Goal: Task Accomplishment & Management: Manage account settings

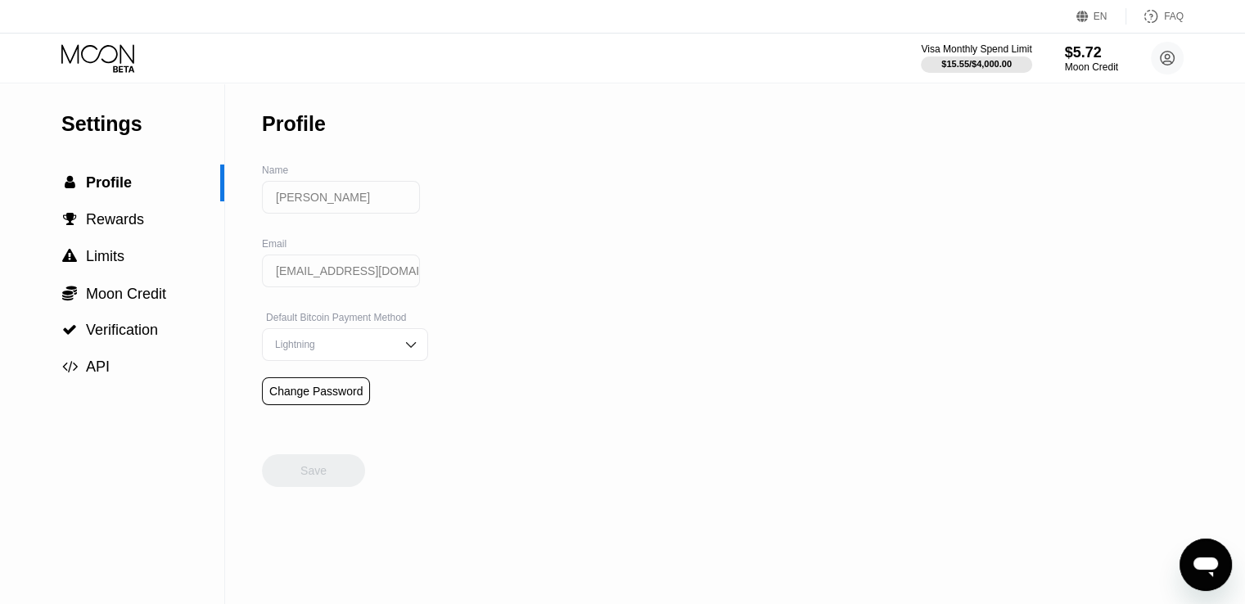
click at [314, 195] on input "[PERSON_NAME]" at bounding box center [341, 197] width 158 height 33
click at [403, 348] on img at bounding box center [411, 344] width 16 height 16
click at [373, 416] on div "On-Chain" at bounding box center [345, 409] width 148 height 11
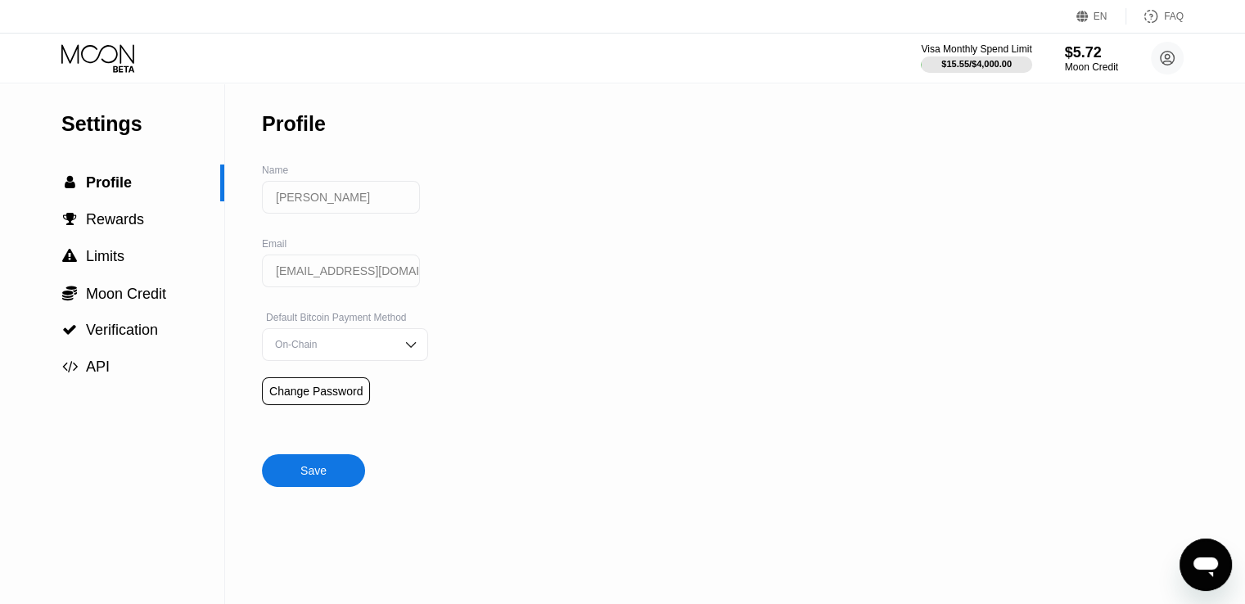
click at [350, 287] on input "[EMAIL_ADDRESS][DOMAIN_NAME]" at bounding box center [341, 271] width 158 height 33
click at [350, 282] on input "[EMAIL_ADDRESS][DOMAIN_NAME]" at bounding box center [341, 271] width 158 height 33
click at [475, 300] on div "Settings  Profile  Rewards  Limits  Moon Credit  Verification  API Profil…" at bounding box center [622, 343] width 1245 height 521
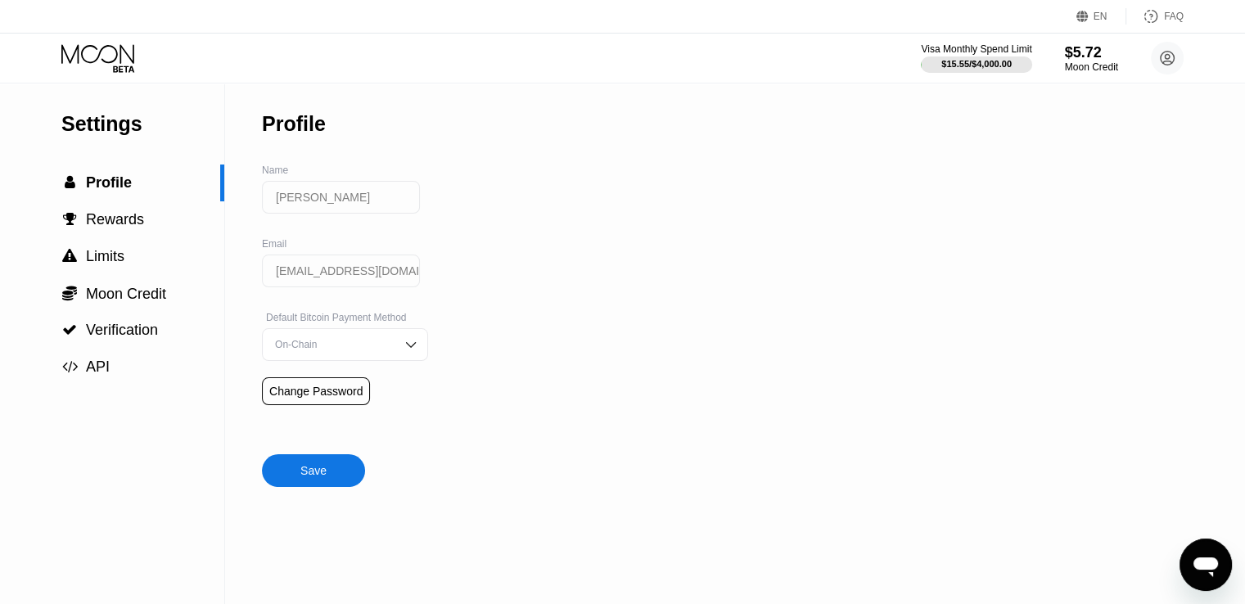
click at [458, 311] on div "Settings  Profile  Rewards  Limits  Moon Credit  Verification  API Profil…" at bounding box center [622, 343] width 1245 height 521
click at [1165, 56] on icon at bounding box center [1167, 58] width 9 height 9
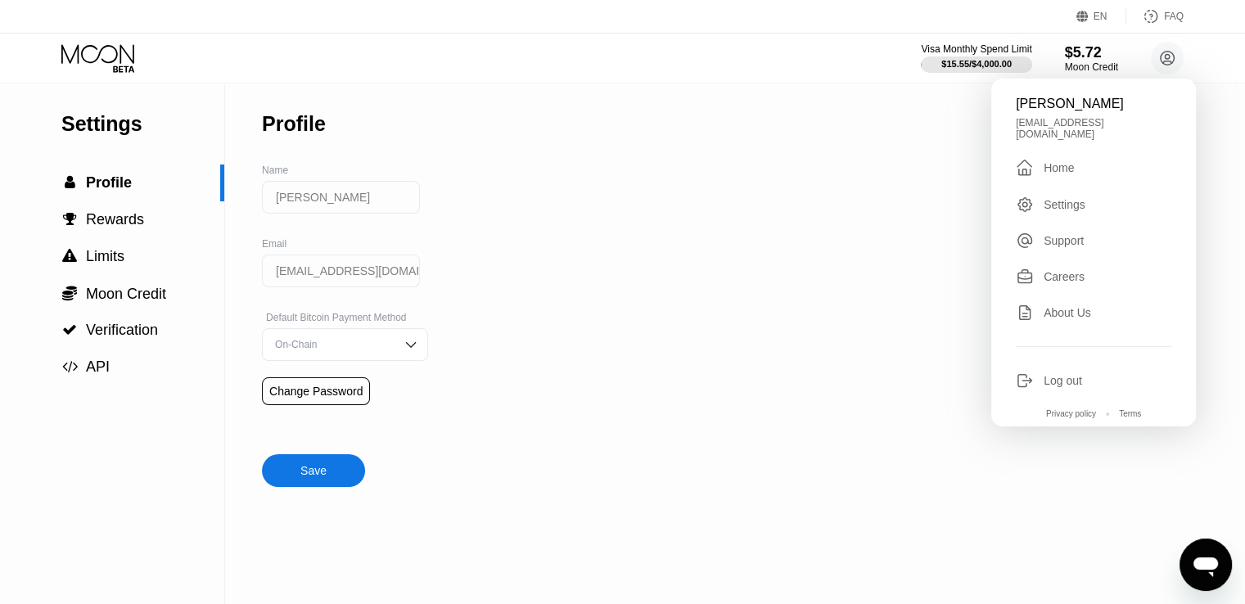
click at [1067, 270] on div "Careers" at bounding box center [1064, 276] width 41 height 13
click at [755, 250] on div "Settings  Profile  Rewards  Limits  Moon Credit  Verification  API Profil…" at bounding box center [622, 343] width 1245 height 521
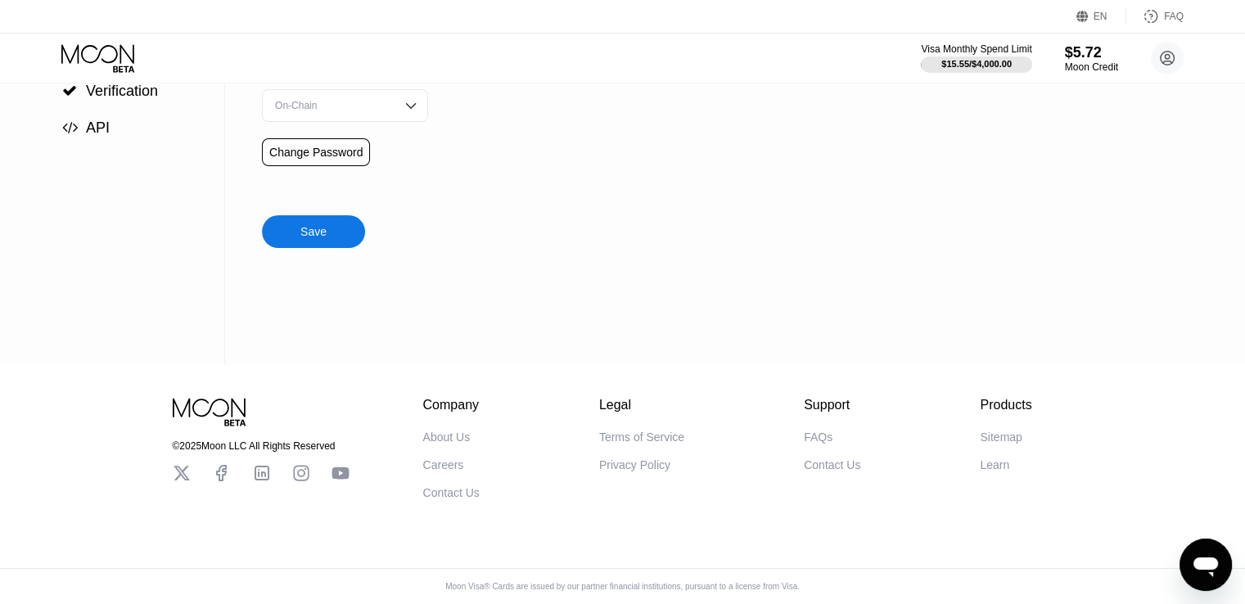
scroll to position [249, 0]
click at [1161, 61] on icon at bounding box center [1168, 59] width 14 height 14
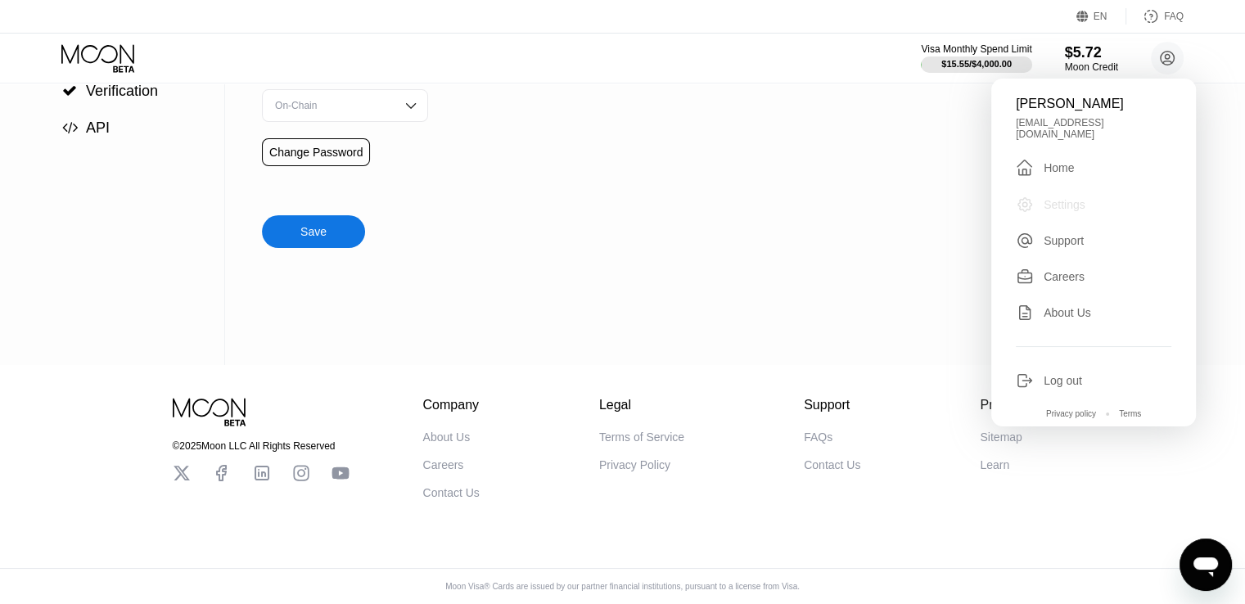
click at [1071, 198] on div "Settings" at bounding box center [1065, 204] width 42 height 13
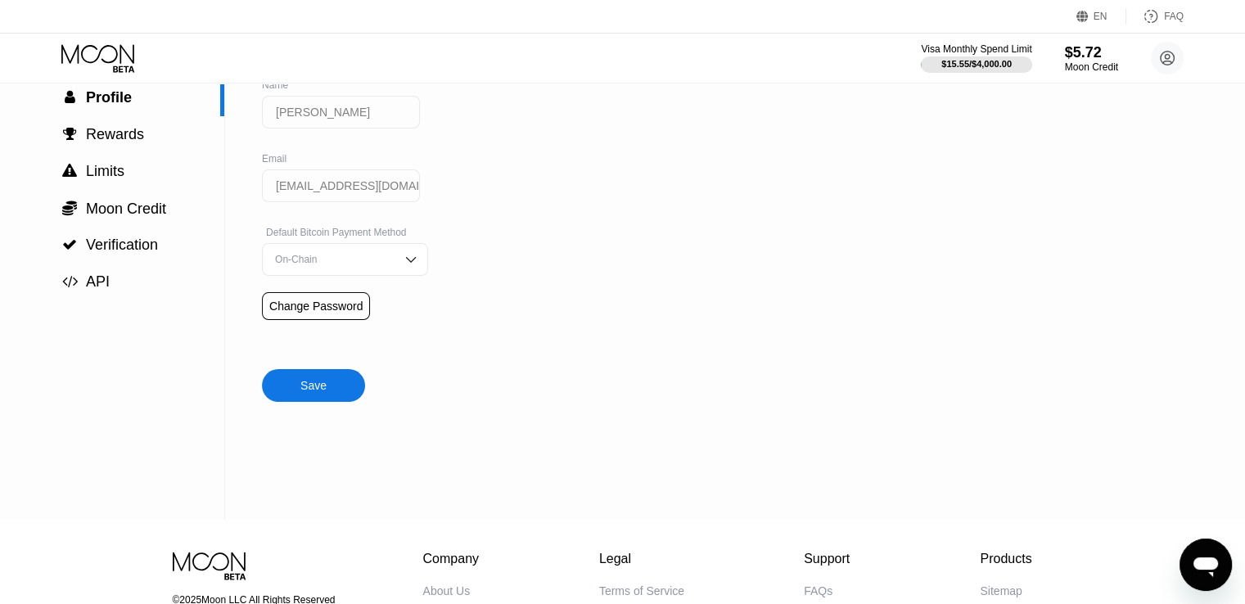
scroll to position [0, 0]
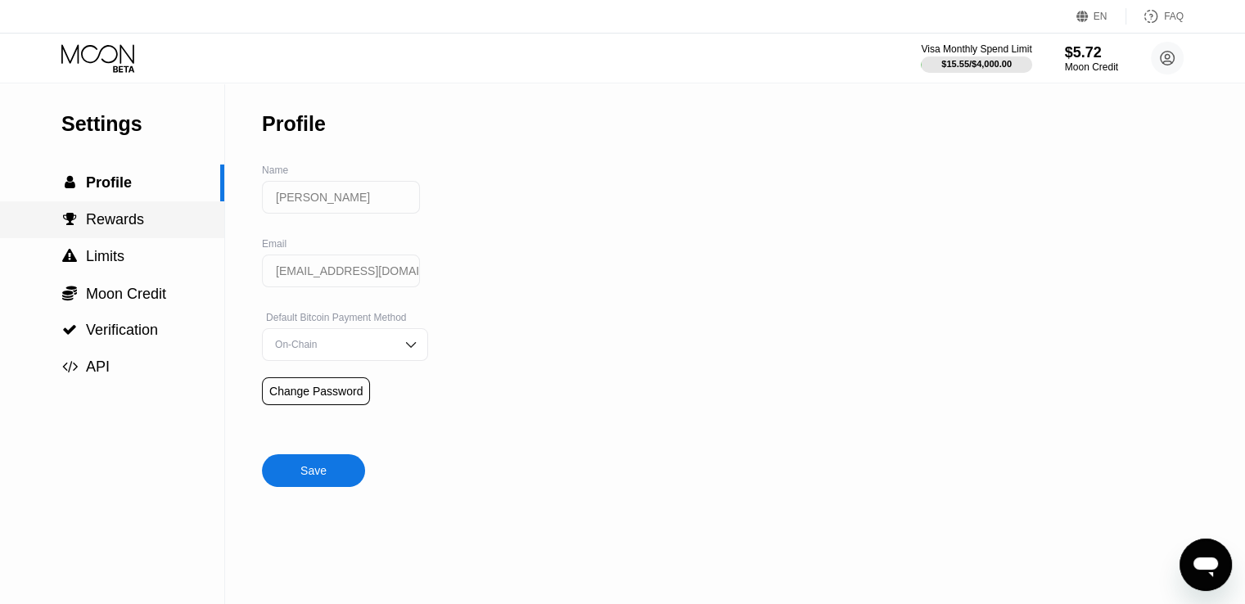
click at [104, 224] on span "Rewards" at bounding box center [115, 219] width 58 height 16
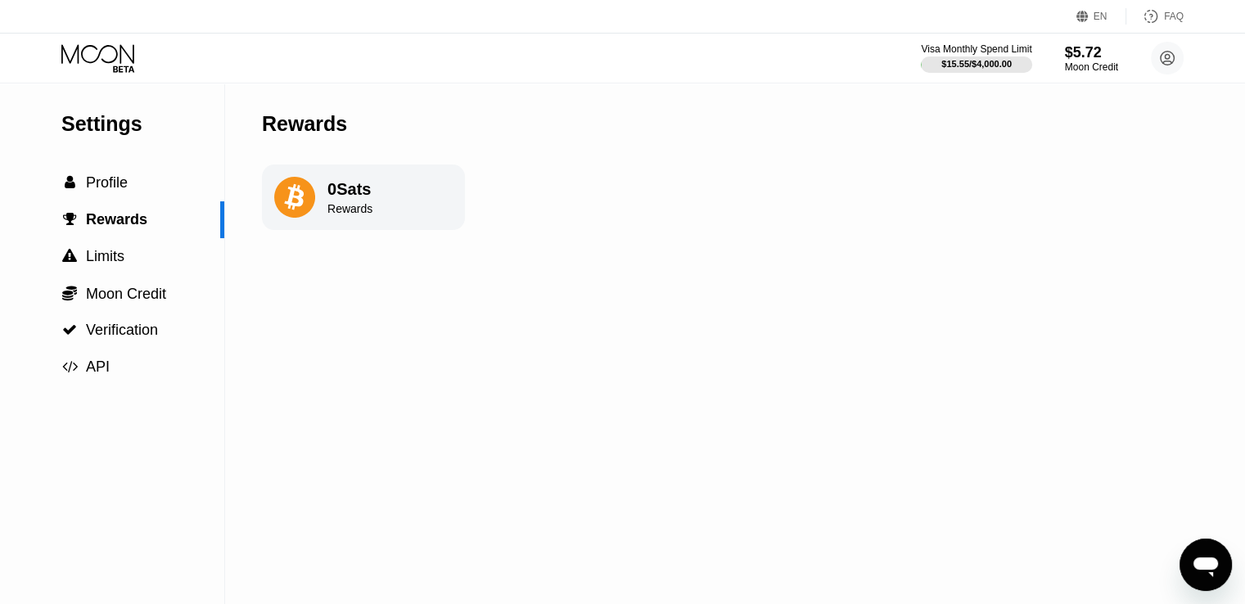
click at [123, 43] on div "Visa Monthly Spend Limit $15.55 / $4,000.00 $5.72 Moon Credit [PERSON_NAME] [EM…" at bounding box center [622, 58] width 1245 height 49
click at [122, 52] on icon at bounding box center [99, 58] width 76 height 29
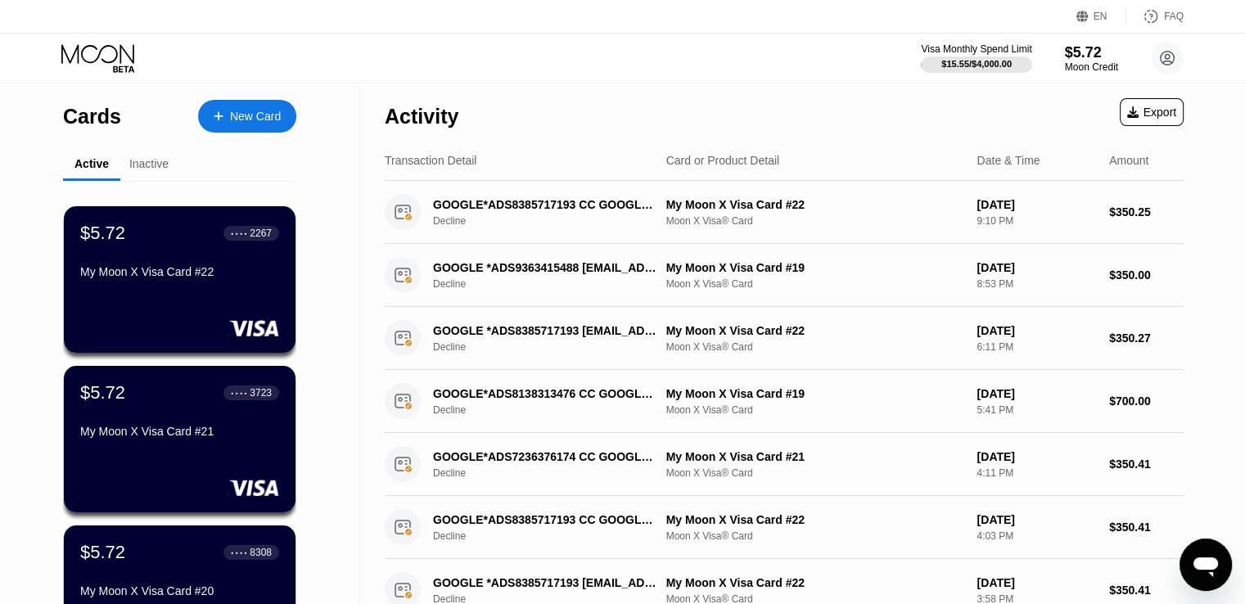
click at [1174, 20] on div "FAQ" at bounding box center [1174, 16] width 20 height 11
click at [232, 278] on div "My Moon X Visa Card #22" at bounding box center [179, 271] width 201 height 13
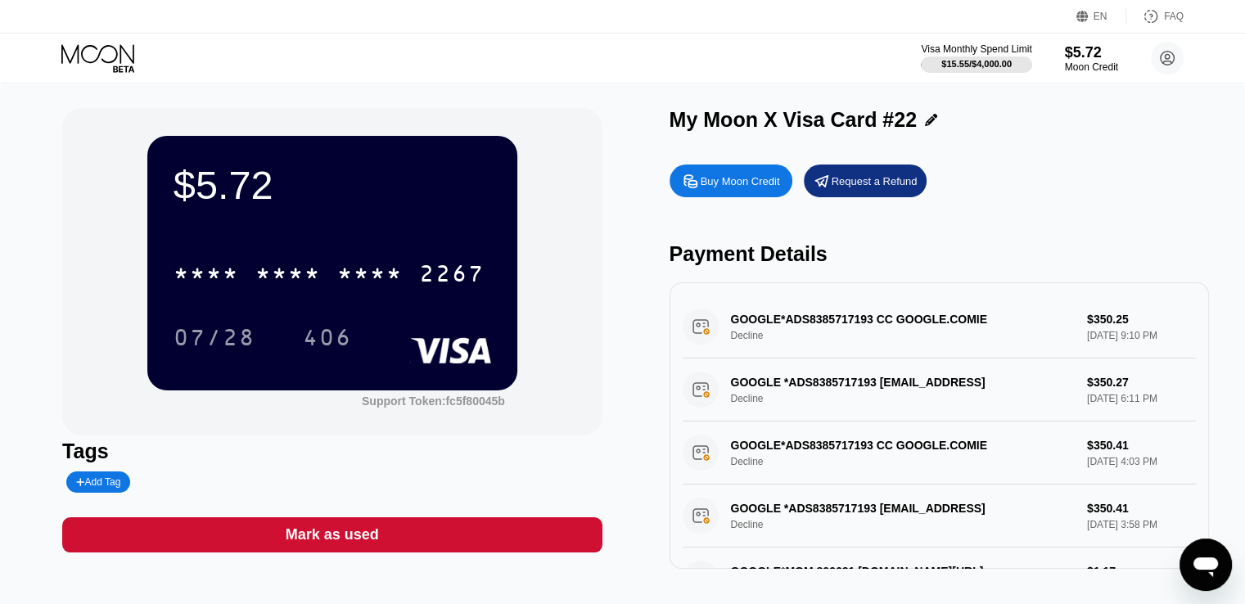
click at [242, 540] on div "Mark as used" at bounding box center [331, 534] width 539 height 35
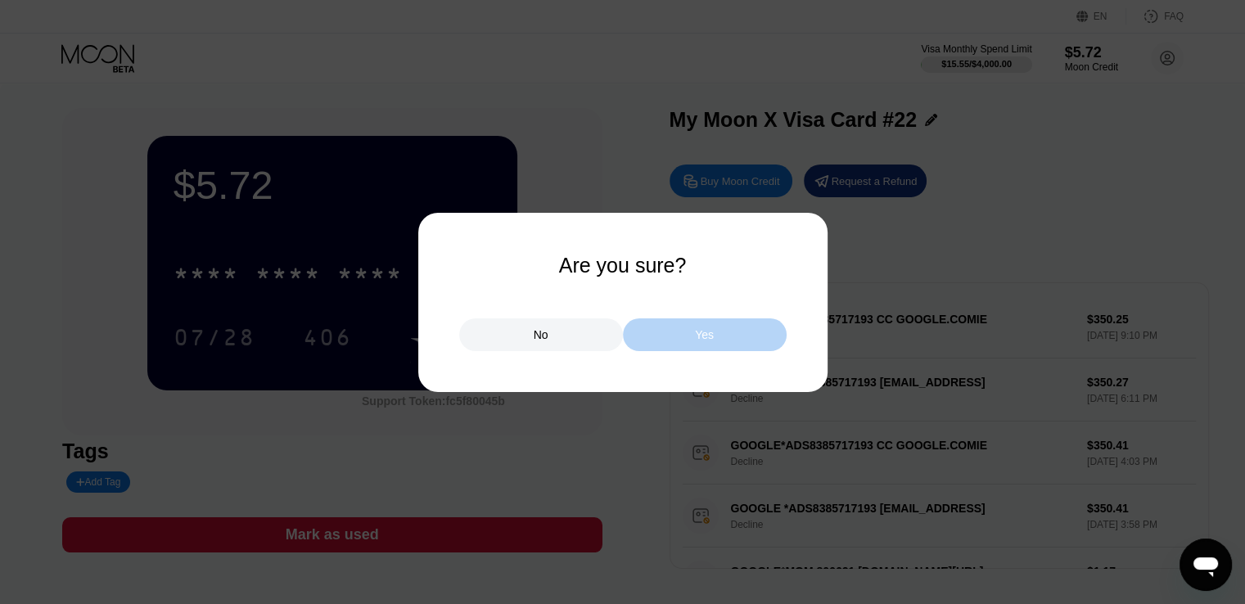
click at [700, 328] on div "Yes" at bounding box center [704, 334] width 19 height 15
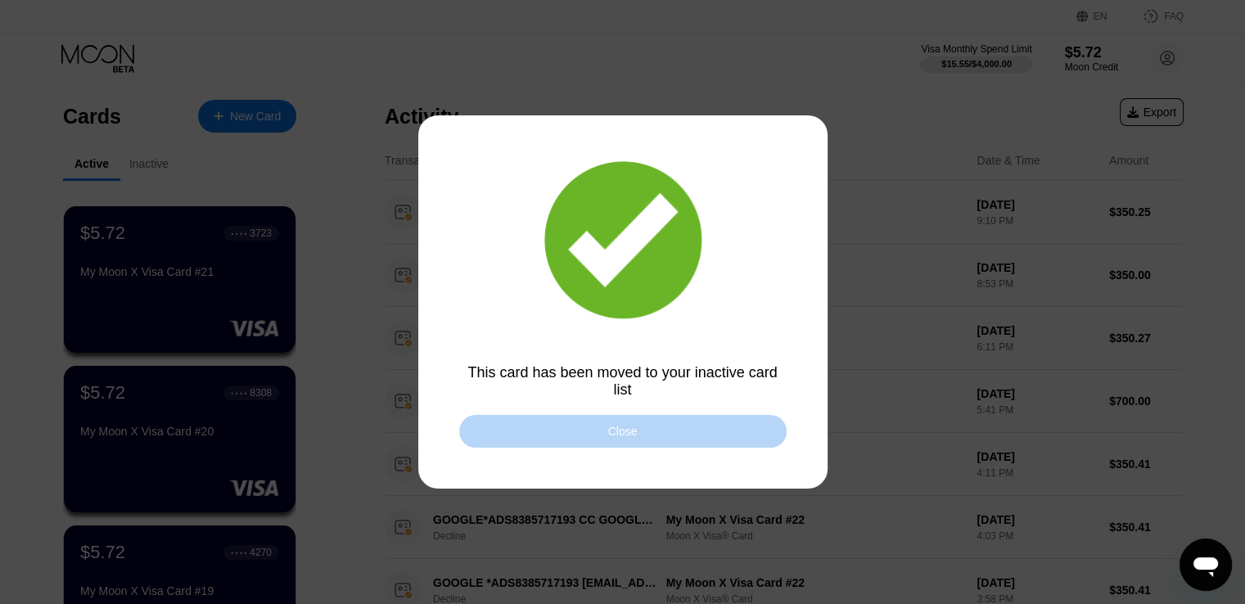
click at [682, 425] on div "Close" at bounding box center [622, 431] width 327 height 33
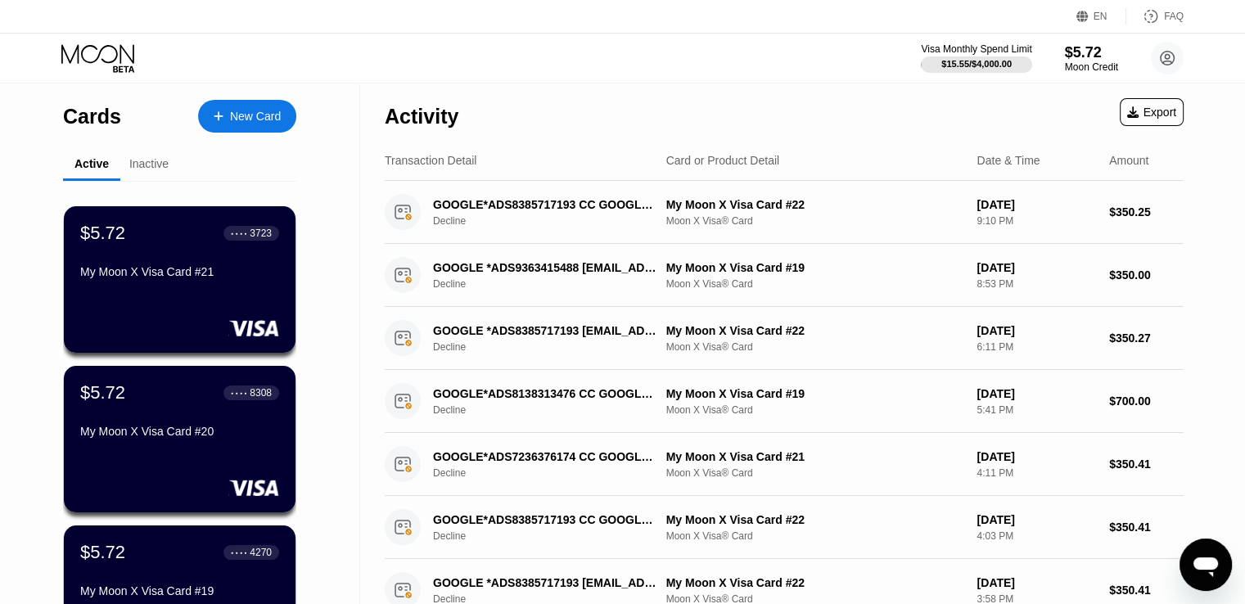
click at [193, 305] on div "$5.72 ● ● ● ● 3723 My Moon X Visa Card #21" at bounding box center [180, 279] width 232 height 147
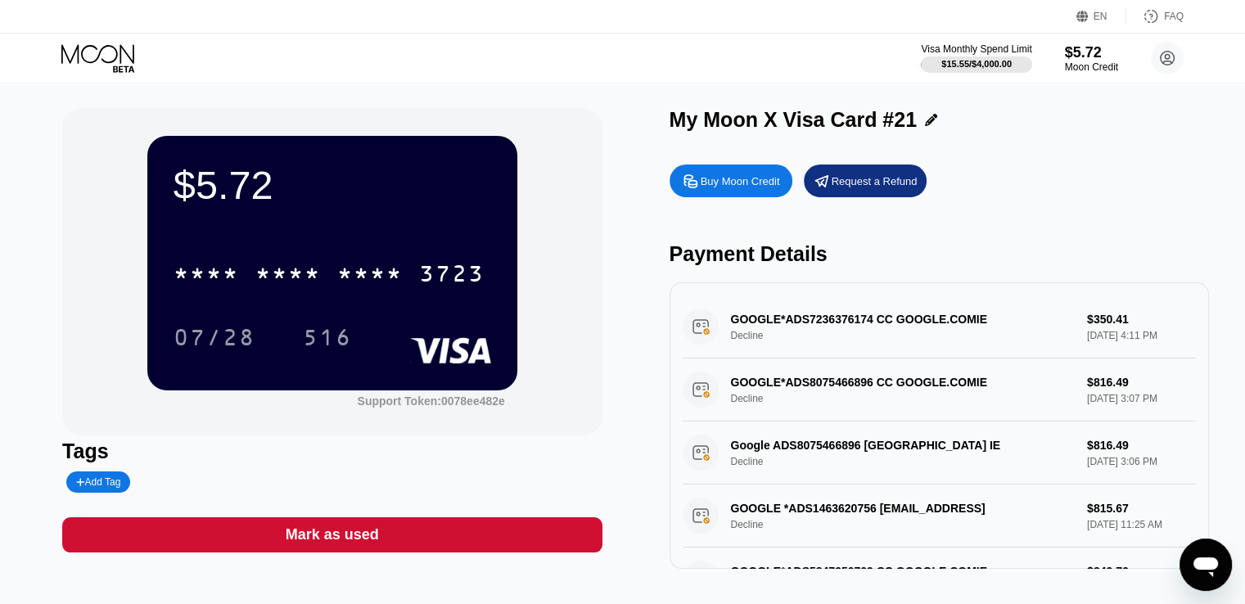
click at [279, 538] on div "Mark as used" at bounding box center [331, 534] width 539 height 35
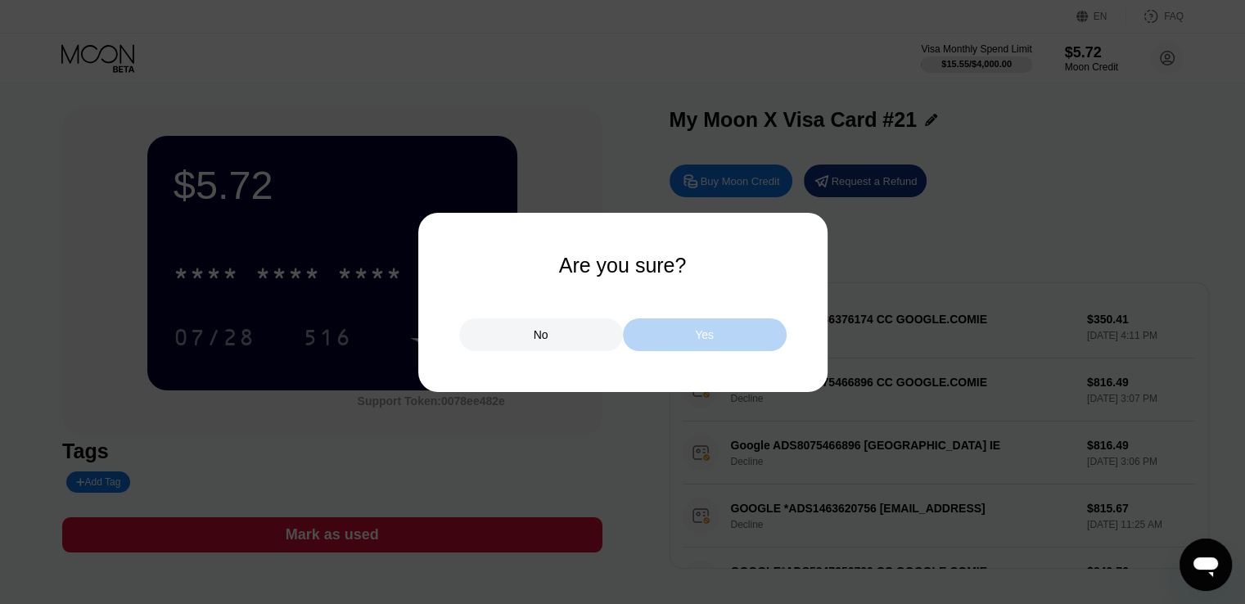
click at [681, 330] on div "Yes" at bounding box center [705, 334] width 164 height 33
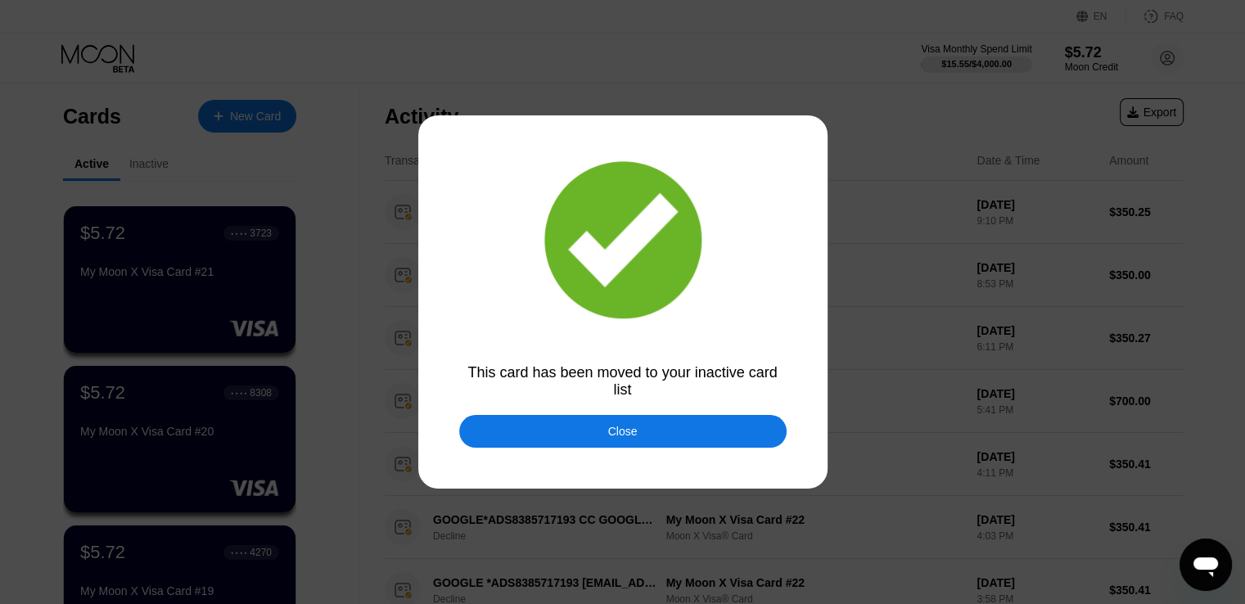
drag, startPoint x: 260, startPoint y: 293, endPoint x: 250, endPoint y: 294, distance: 10.7
click at [260, 294] on div at bounding box center [628, 302] width 1257 height 604
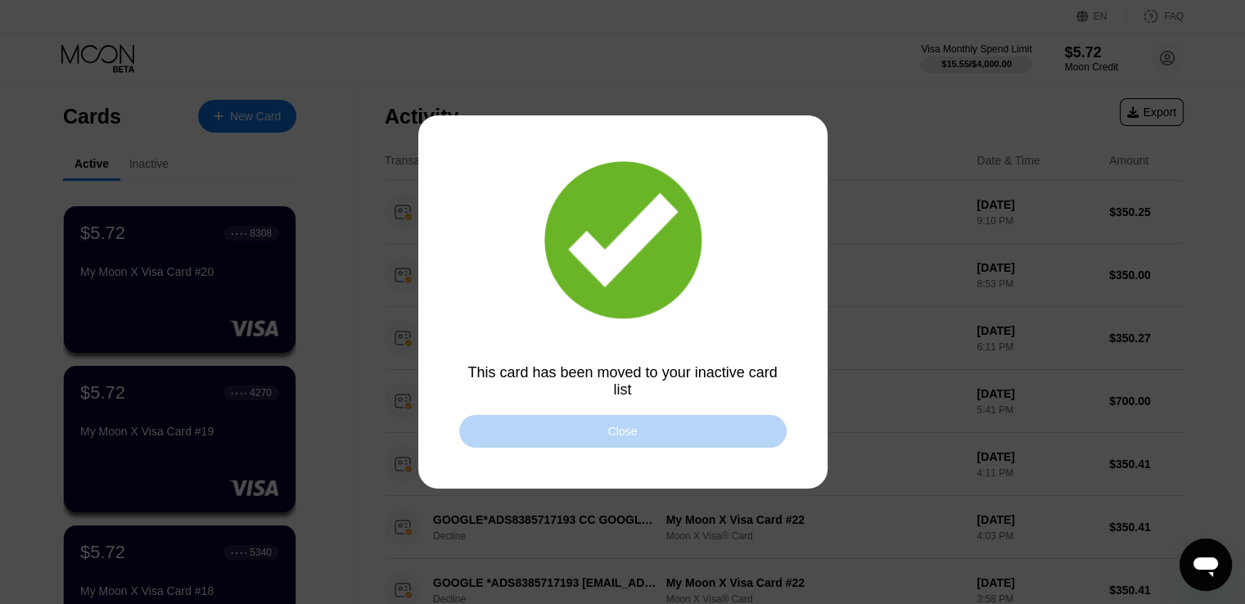
click at [609, 427] on div "Close" at bounding box center [622, 431] width 29 height 13
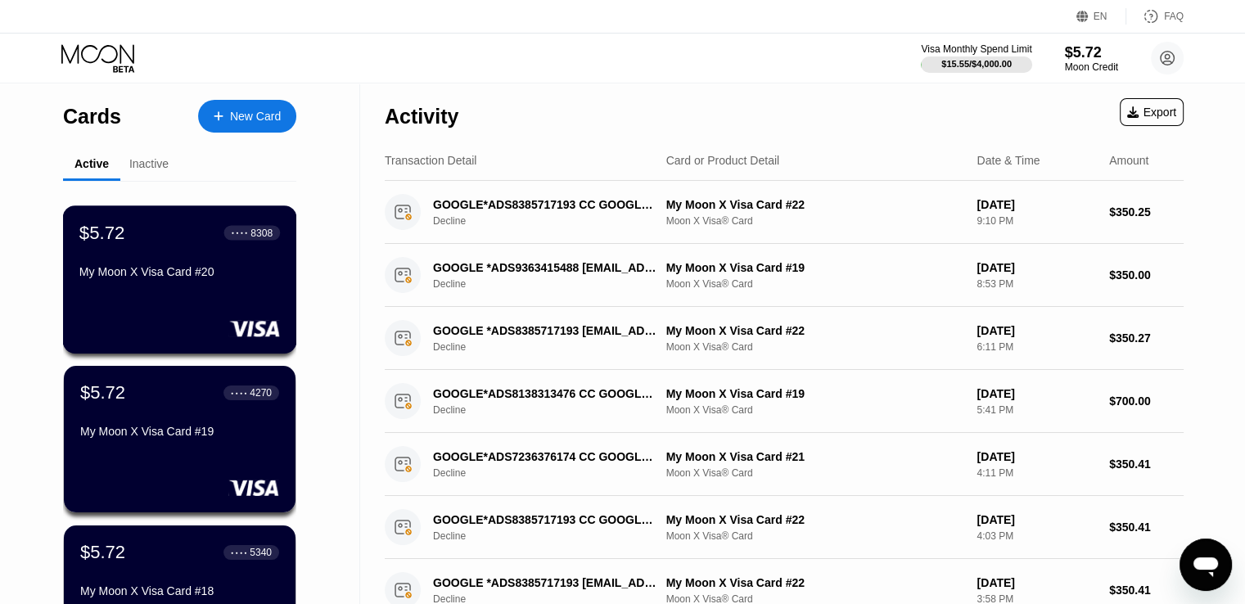
click at [201, 302] on div "$5.72 ● ● ● ● 8308 My Moon X Visa Card #20" at bounding box center [180, 279] width 234 height 148
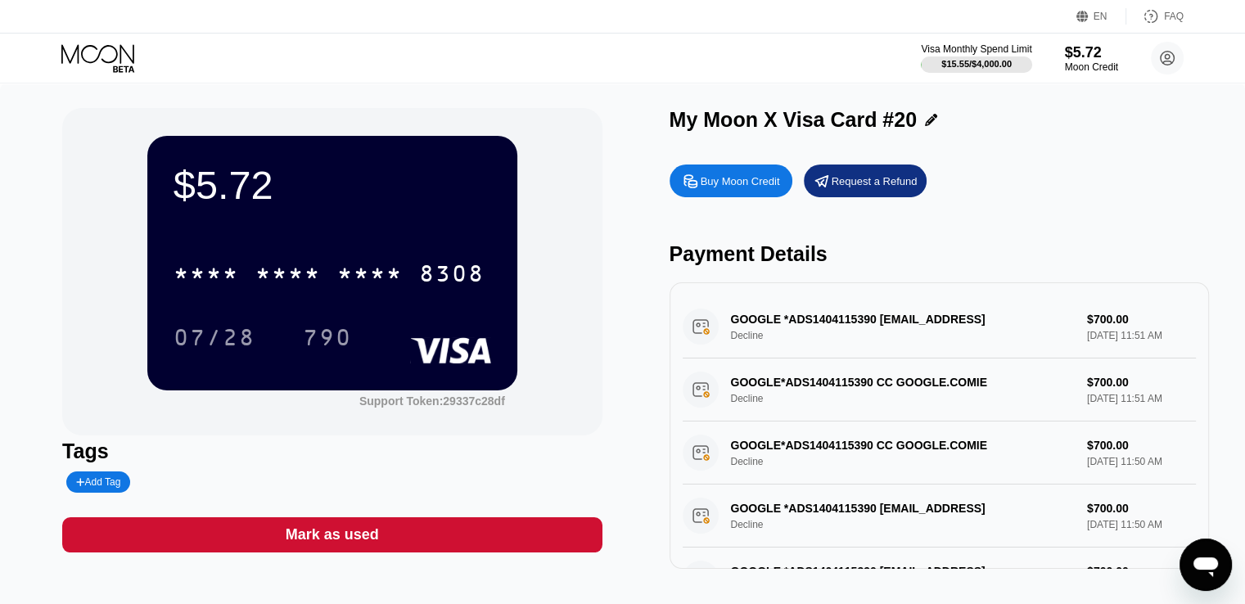
click at [333, 543] on div "Mark as used" at bounding box center [332, 535] width 93 height 19
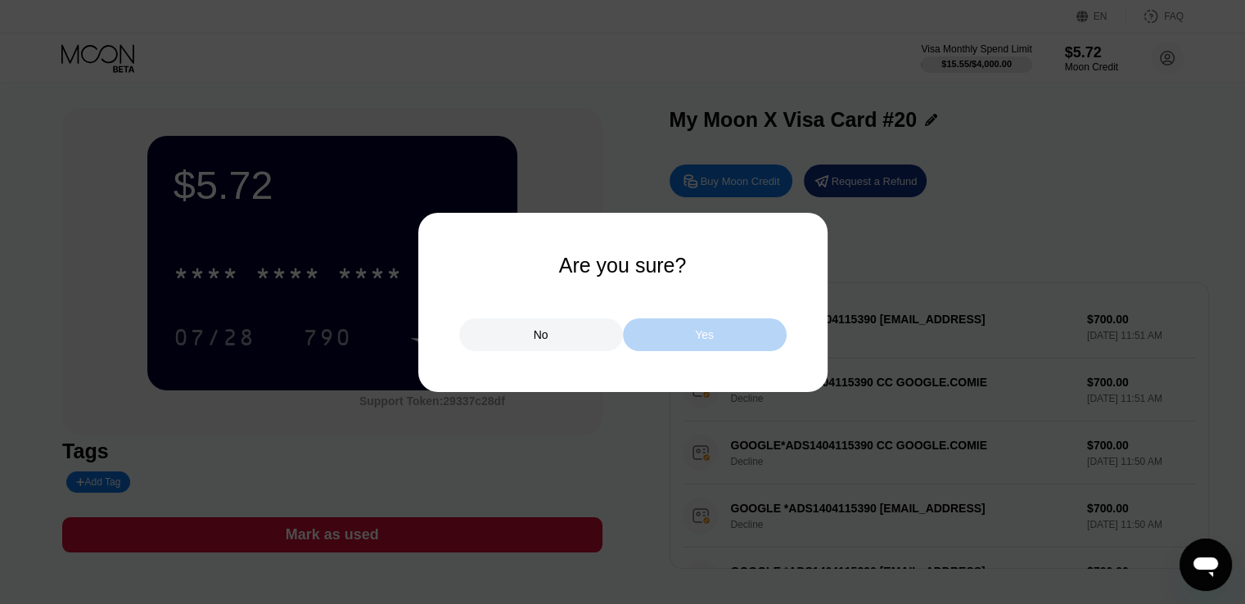
click at [693, 335] on div "Yes" at bounding box center [705, 334] width 164 height 33
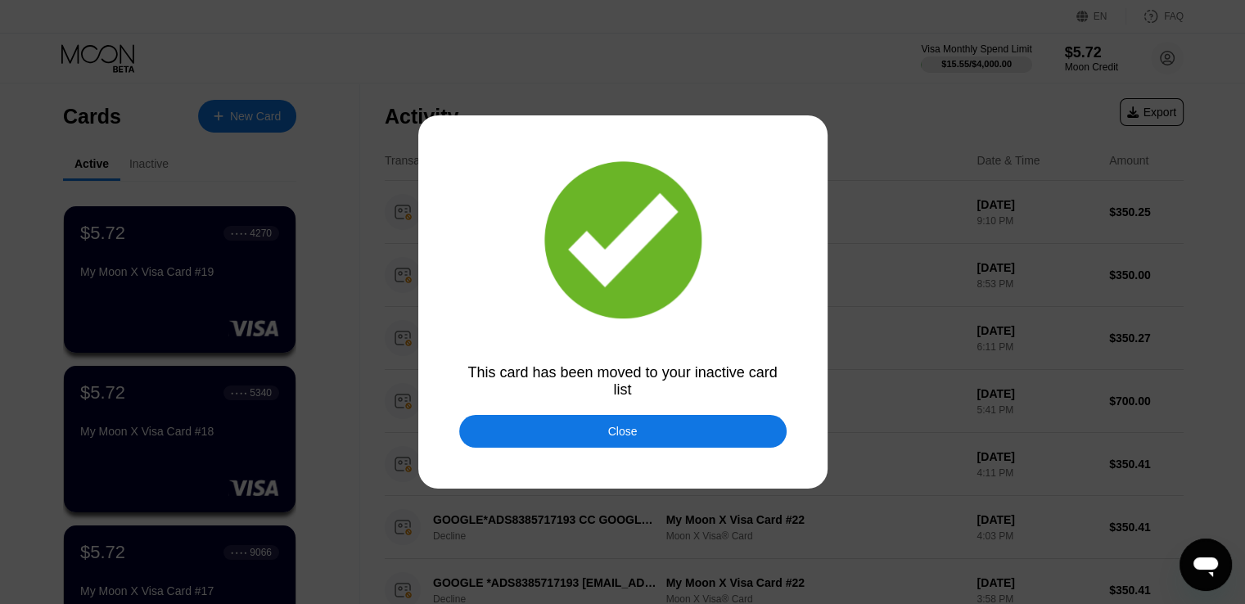
click at [706, 431] on div "Close" at bounding box center [622, 431] width 327 height 33
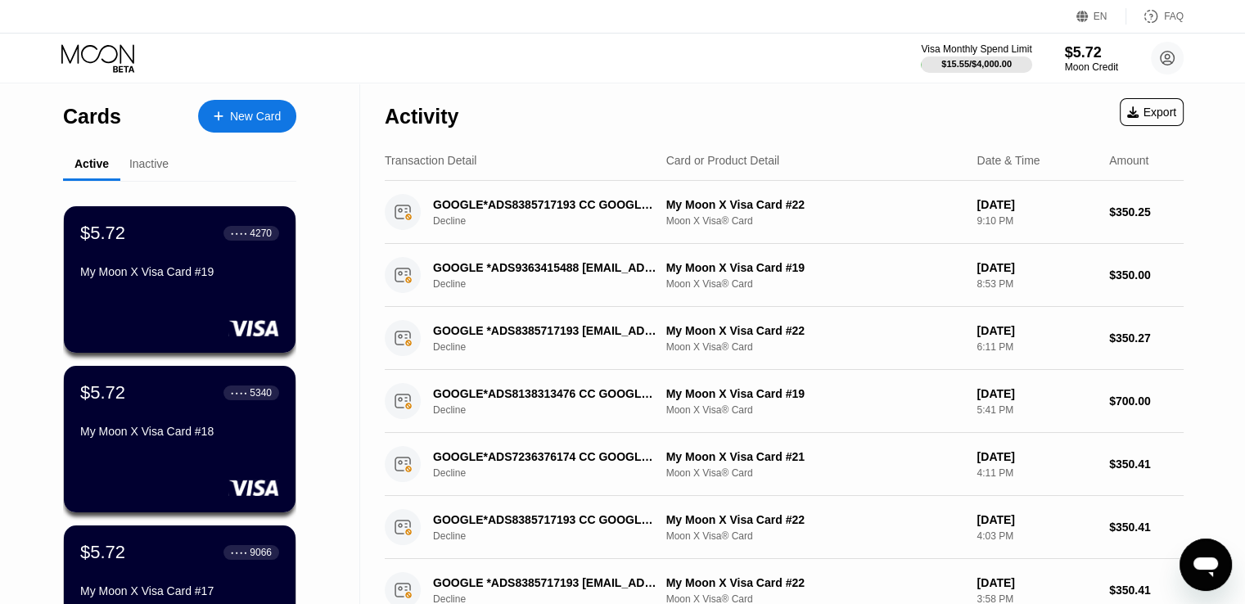
click at [205, 305] on div "$5.72 ● ● ● ● 4270 My Moon X Visa Card #19" at bounding box center [180, 279] width 232 height 147
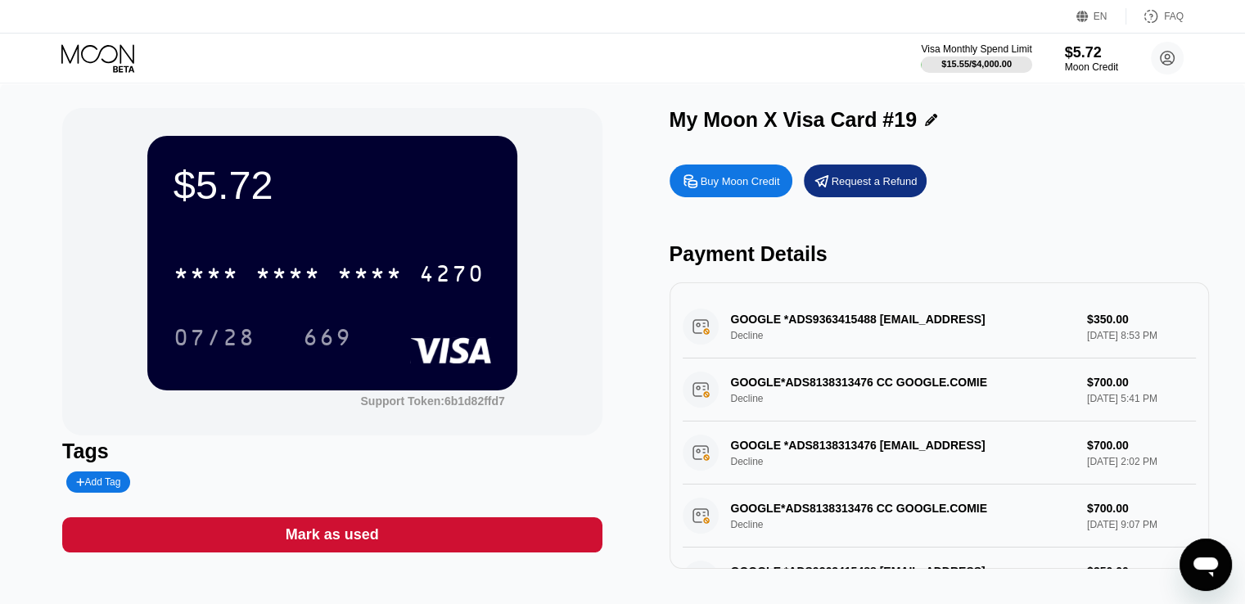
click at [429, 544] on div "Mark as used" at bounding box center [331, 534] width 539 height 35
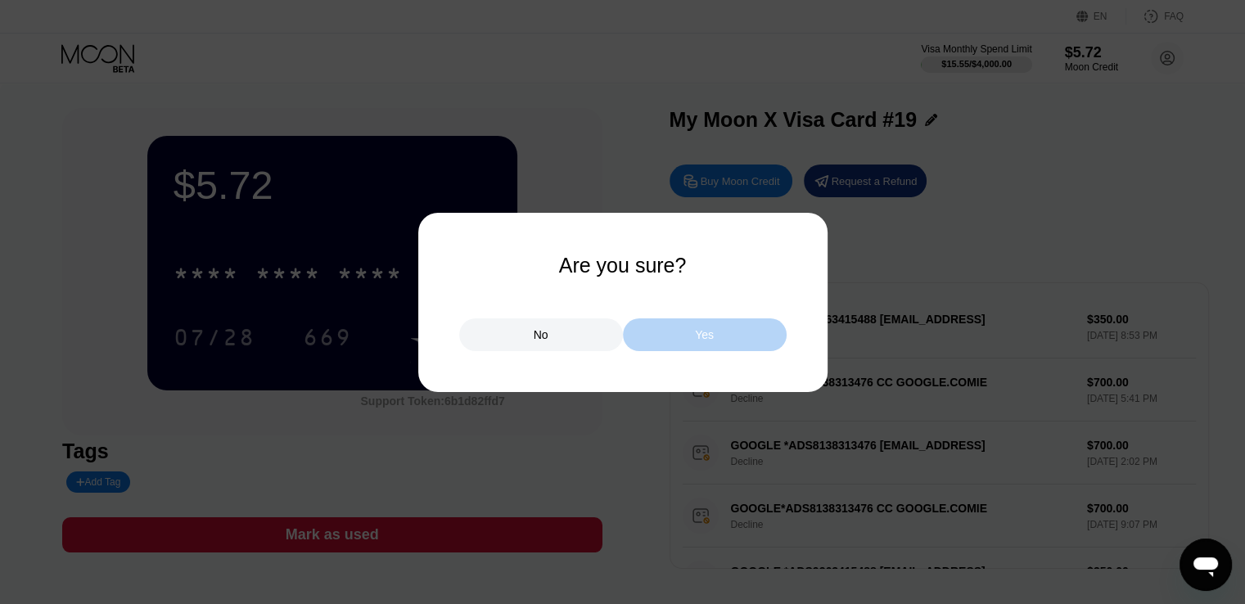
click at [681, 329] on div "Yes" at bounding box center [705, 334] width 164 height 33
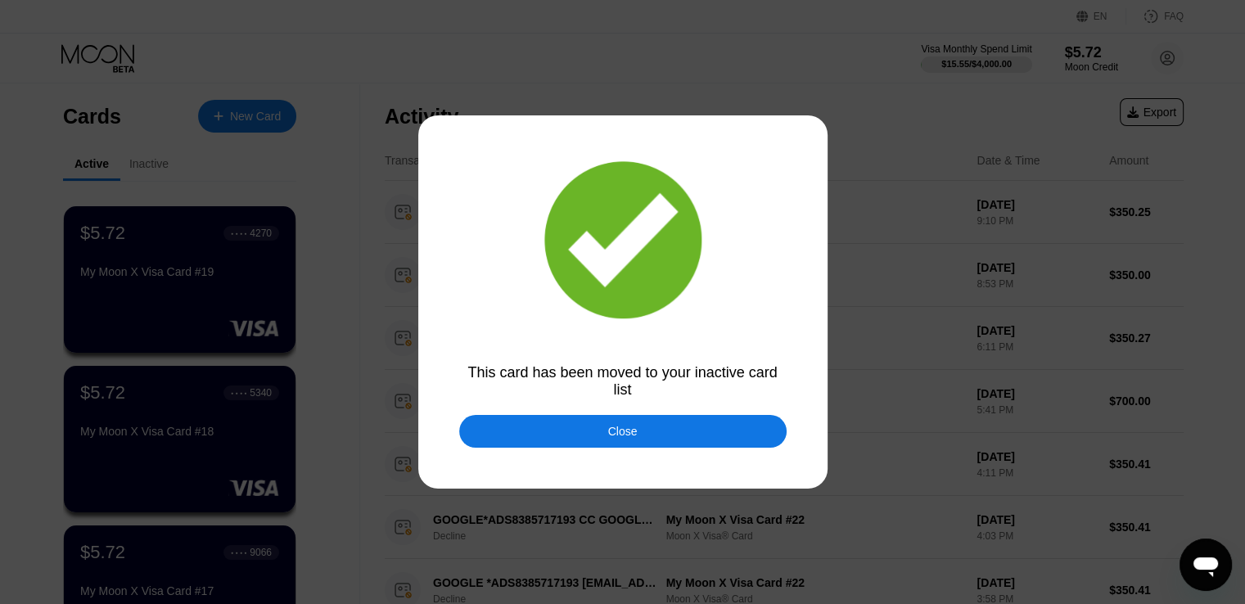
click at [562, 436] on div "Close" at bounding box center [622, 431] width 327 height 33
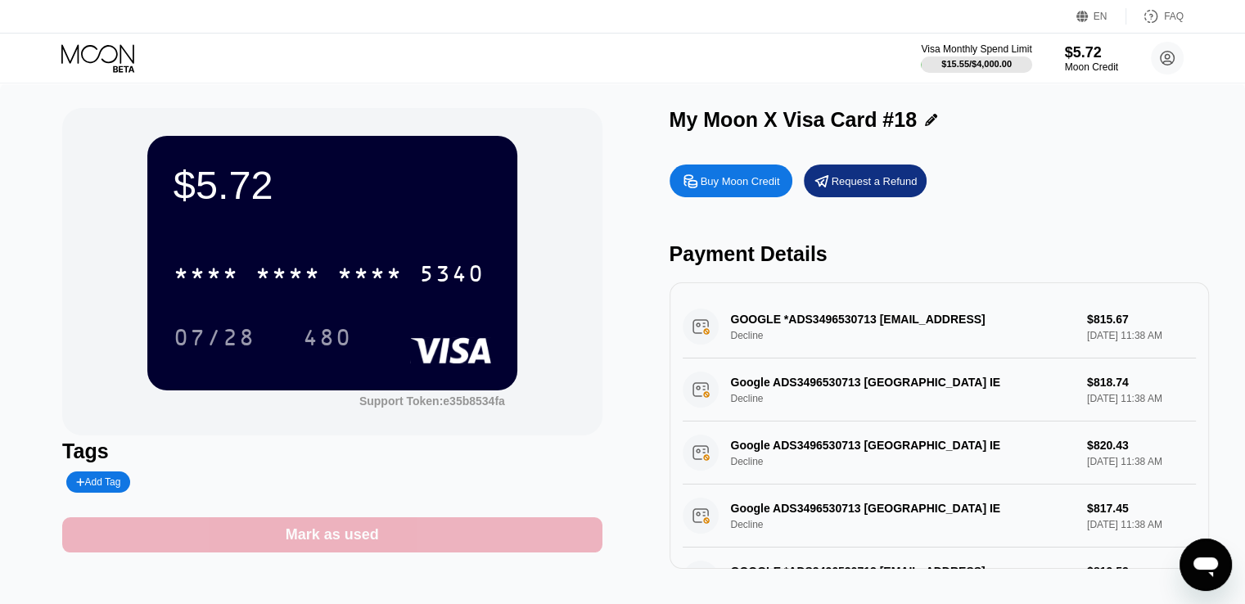
click at [375, 531] on div "Mark as used" at bounding box center [332, 535] width 93 height 19
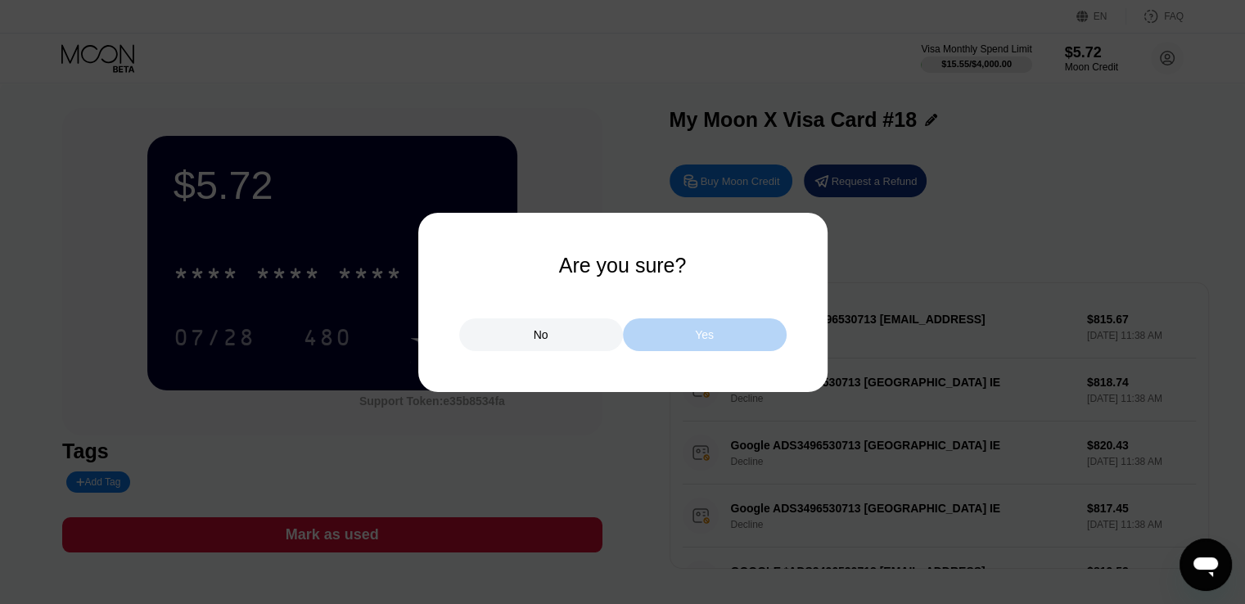
click at [720, 325] on div "Yes" at bounding box center [705, 334] width 164 height 33
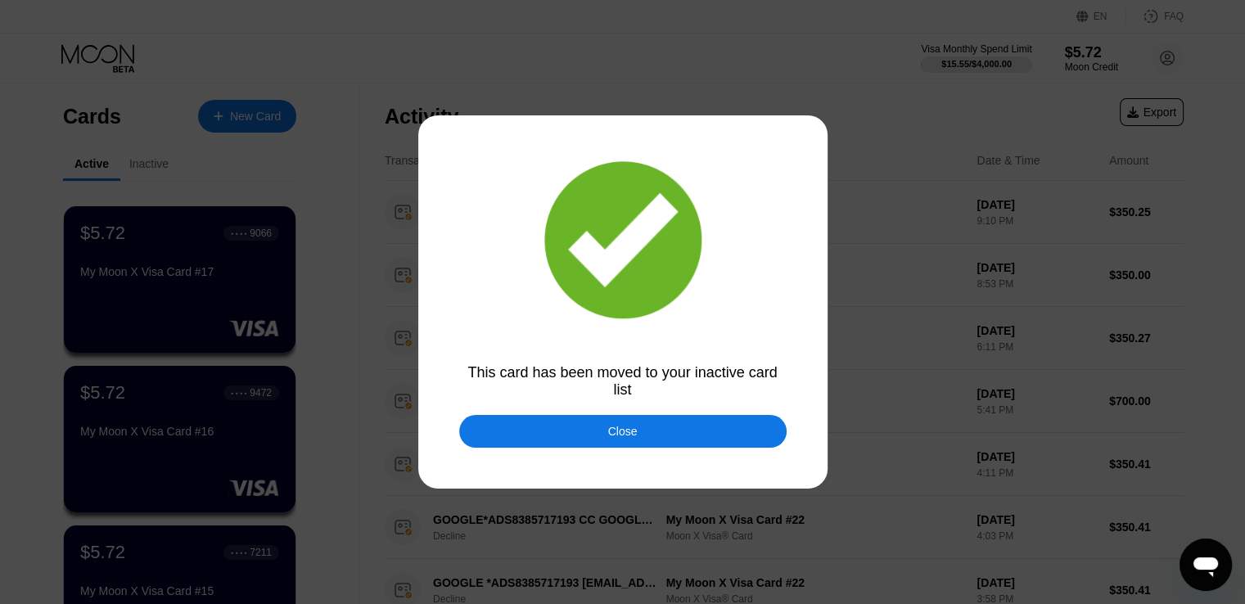
click at [696, 415] on div at bounding box center [628, 302] width 1257 height 604
click at [678, 438] on div "Close" at bounding box center [622, 431] width 327 height 33
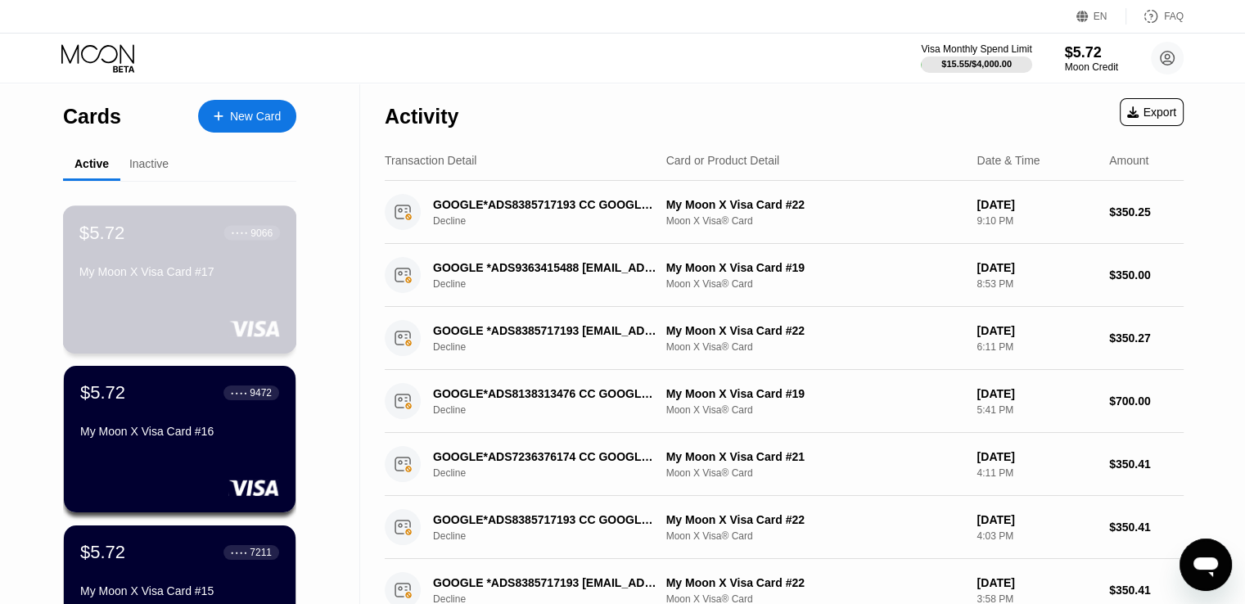
click at [207, 261] on div "$5.72 ● ● ● ● 9066 My Moon X Visa Card #17" at bounding box center [179, 253] width 201 height 63
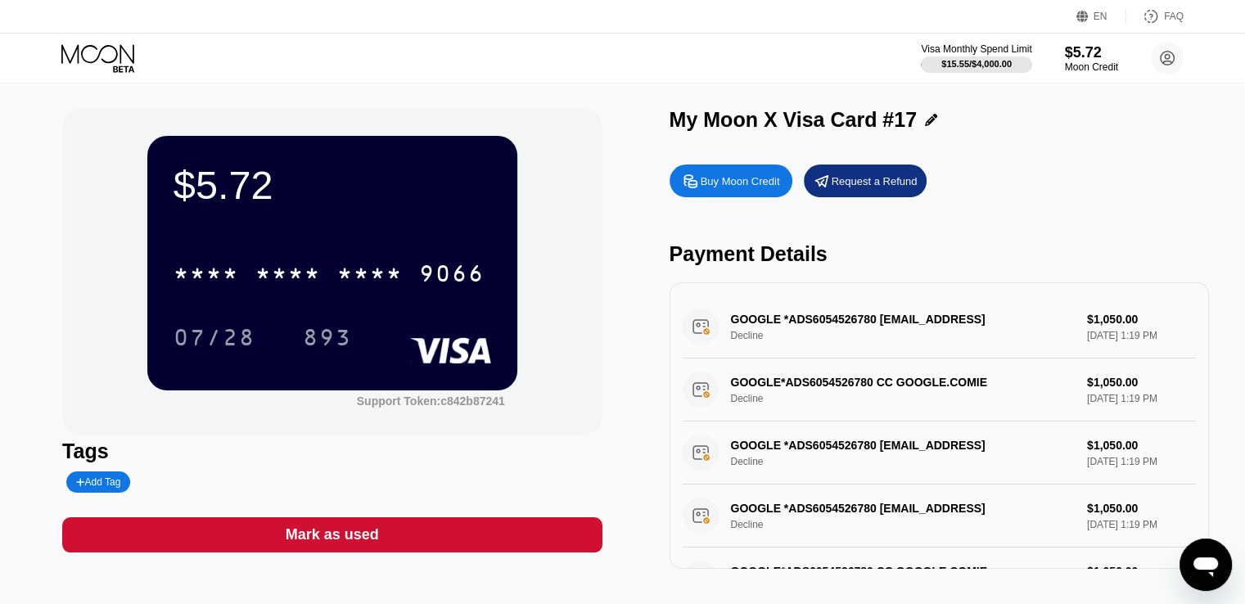
click at [422, 535] on div "Mark as used" at bounding box center [331, 534] width 539 height 35
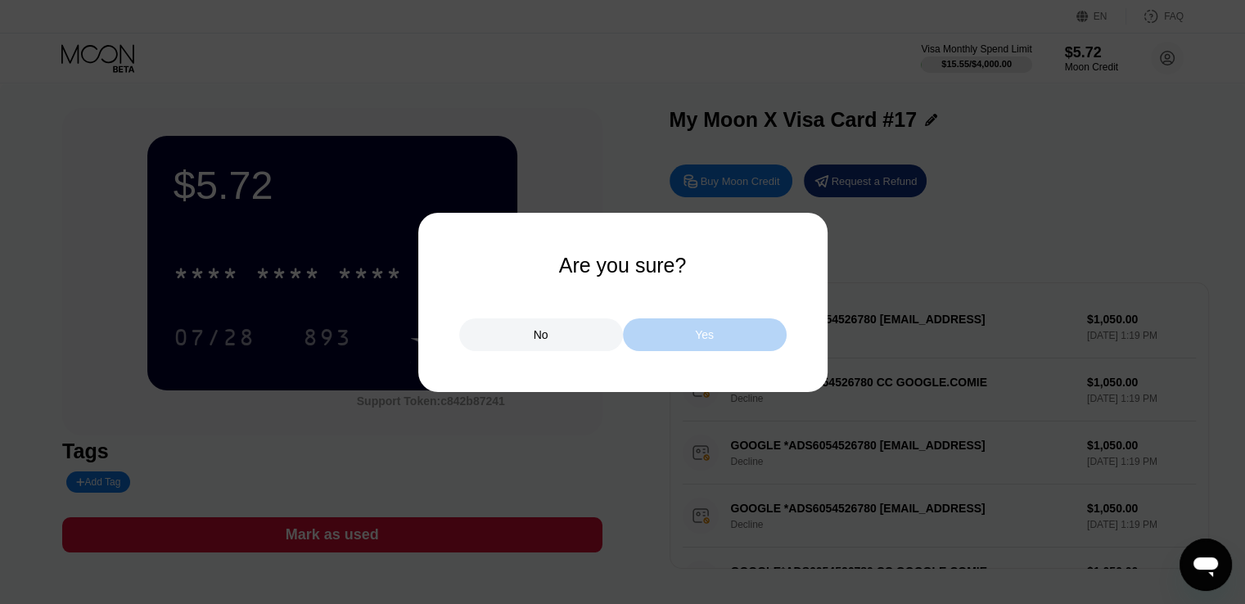
click at [684, 334] on div "Yes" at bounding box center [705, 334] width 164 height 33
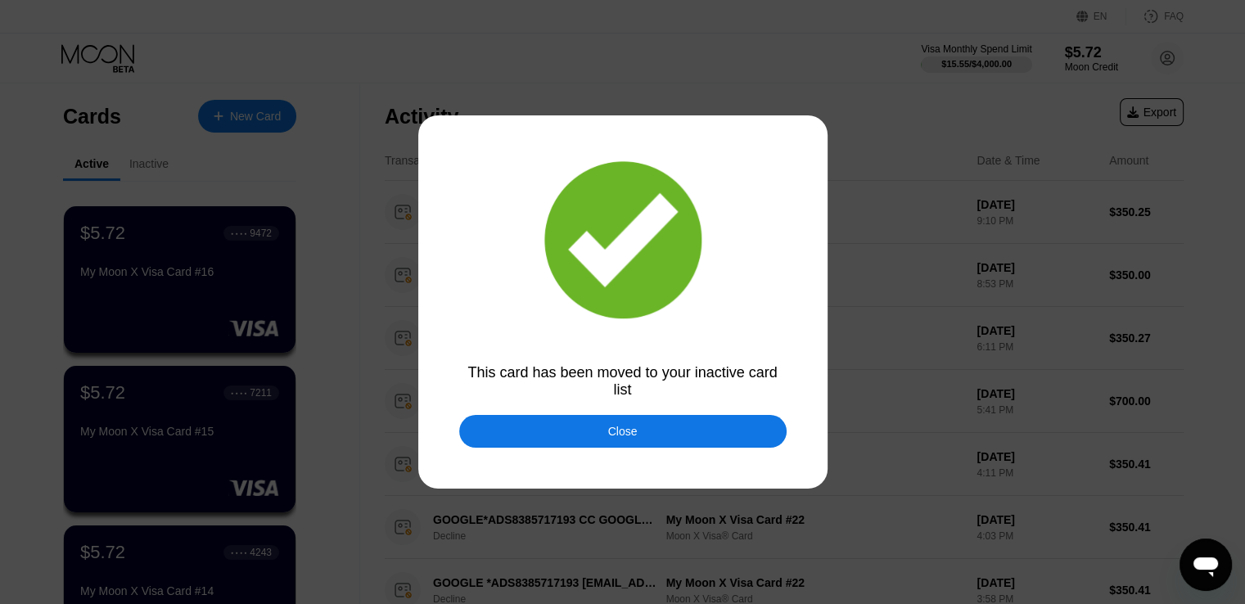
click at [666, 428] on div "Close" at bounding box center [622, 431] width 327 height 33
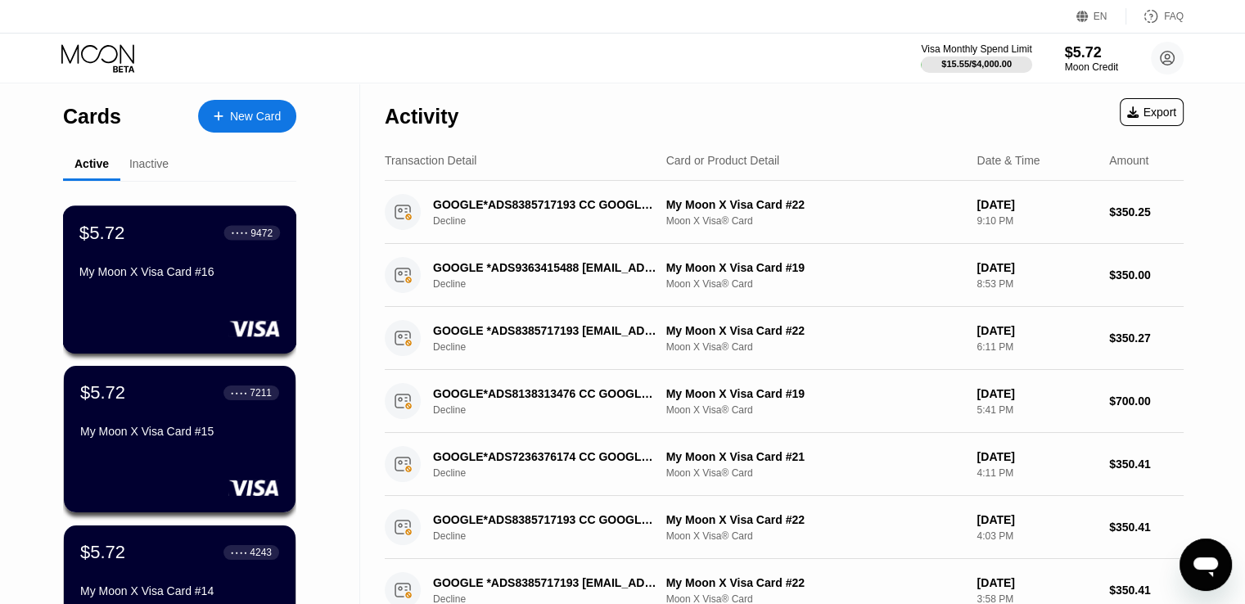
click at [173, 304] on div "$5.72 ● ● ● ● 9472 My Moon X Visa Card #16" at bounding box center [180, 279] width 234 height 148
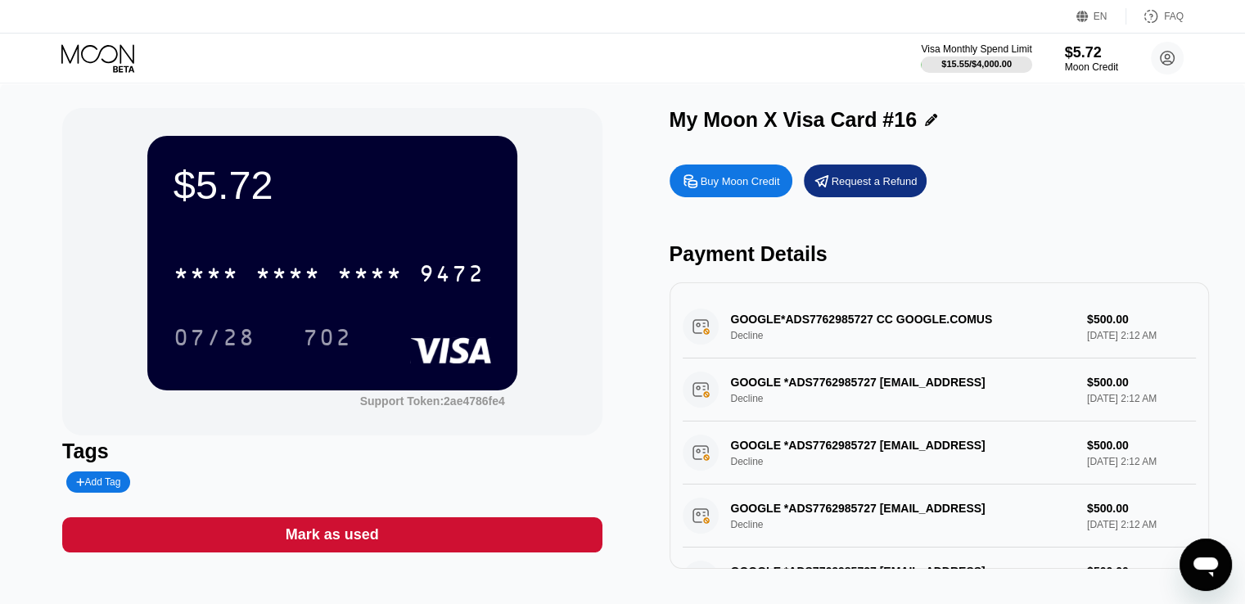
click at [409, 553] on div "Mark as used" at bounding box center [331, 534] width 539 height 35
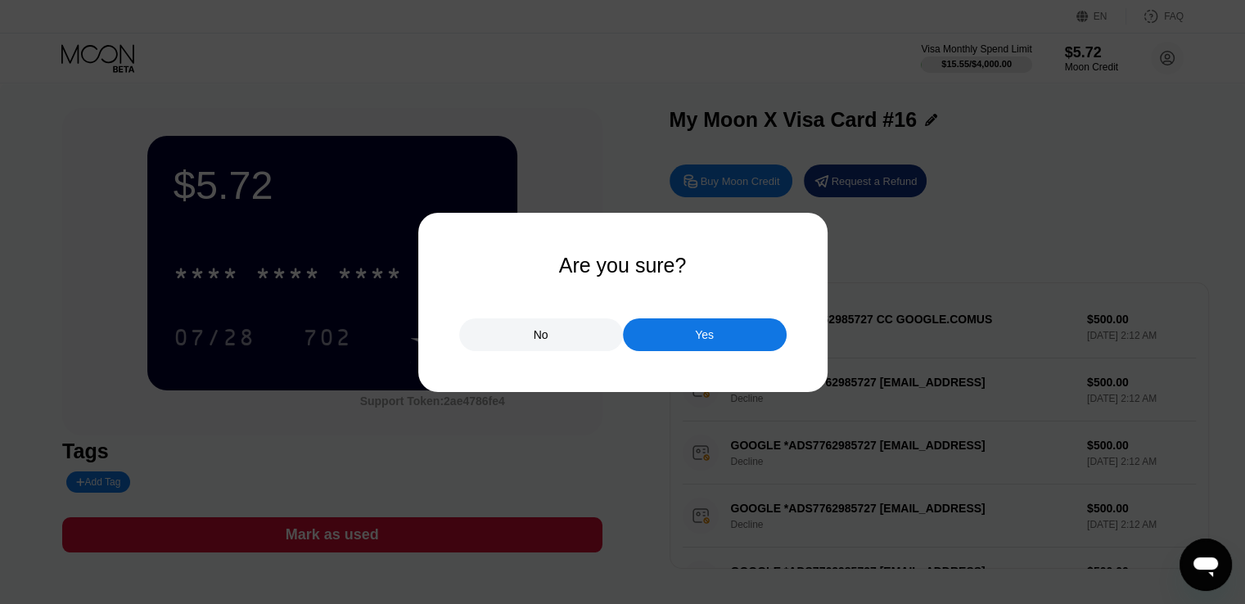
click at [684, 332] on div "Yes" at bounding box center [705, 334] width 164 height 33
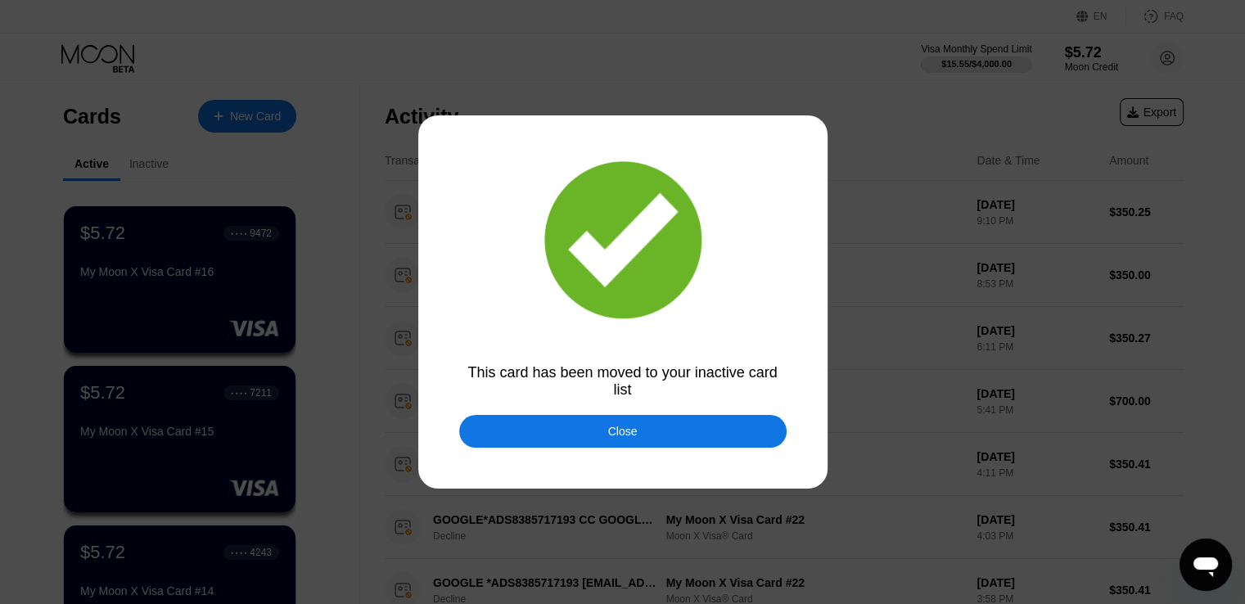
click at [583, 445] on div "Close" at bounding box center [622, 431] width 327 height 33
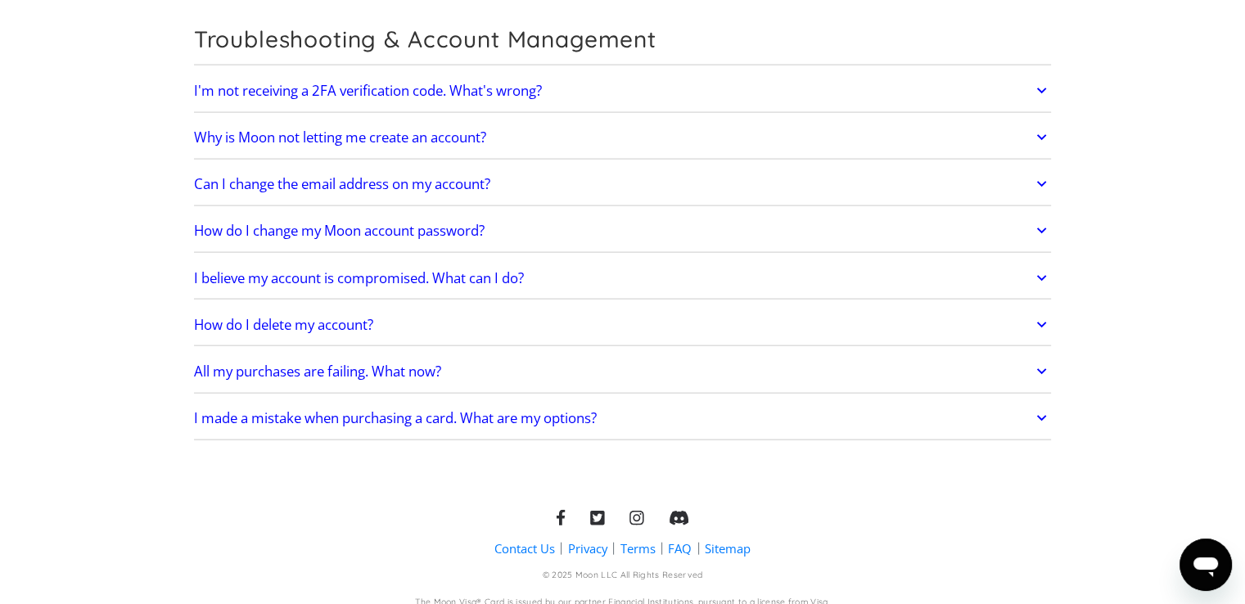
scroll to position [3533, 0]
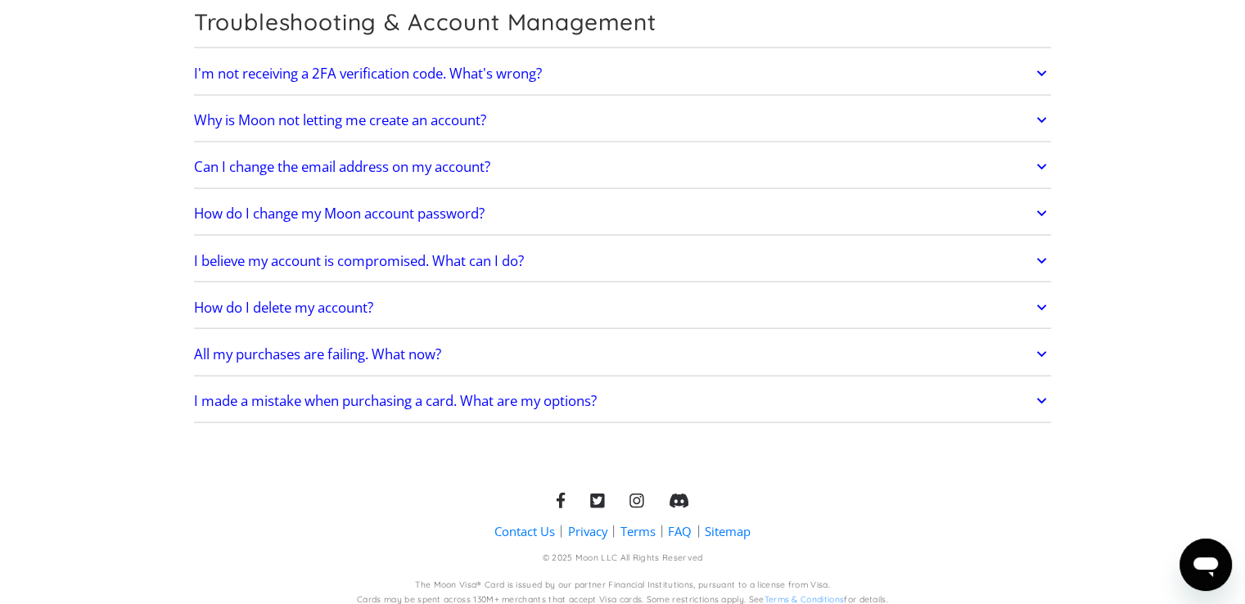
click at [339, 300] on h2 "How do I delete my account?" at bounding box center [283, 308] width 179 height 16
